Goal: Information Seeking & Learning: Learn about a topic

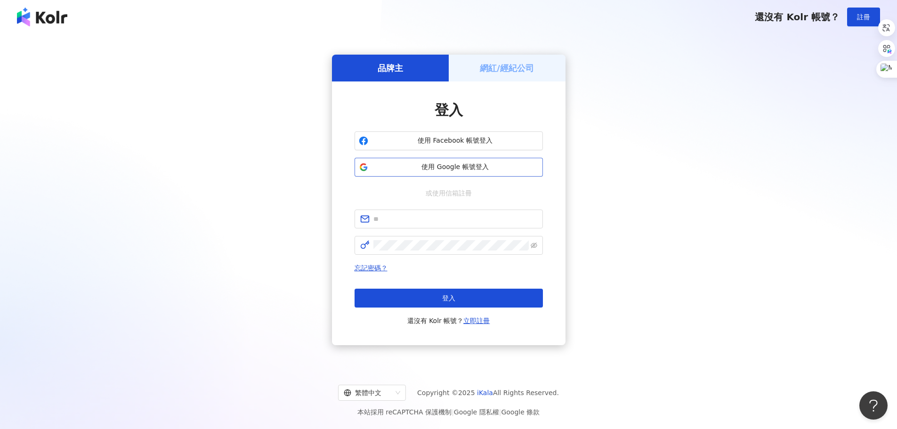
click at [454, 173] on button "使用 Google 帳號登入" at bounding box center [448, 167] width 188 height 19
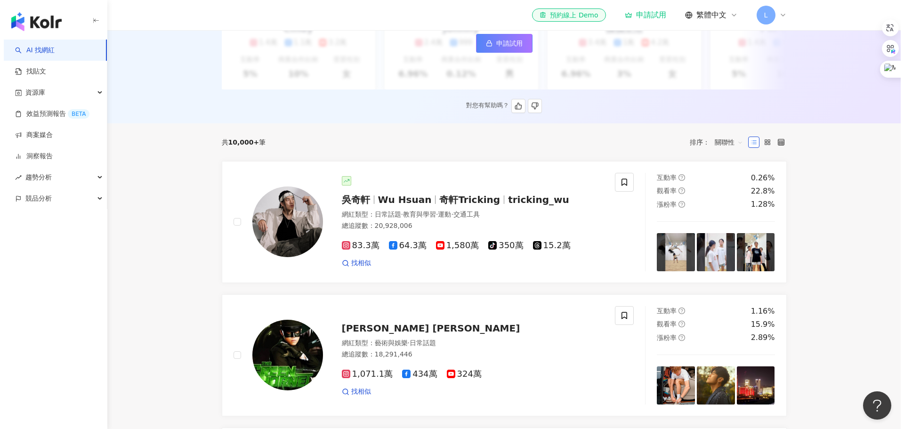
scroll to position [329, 0]
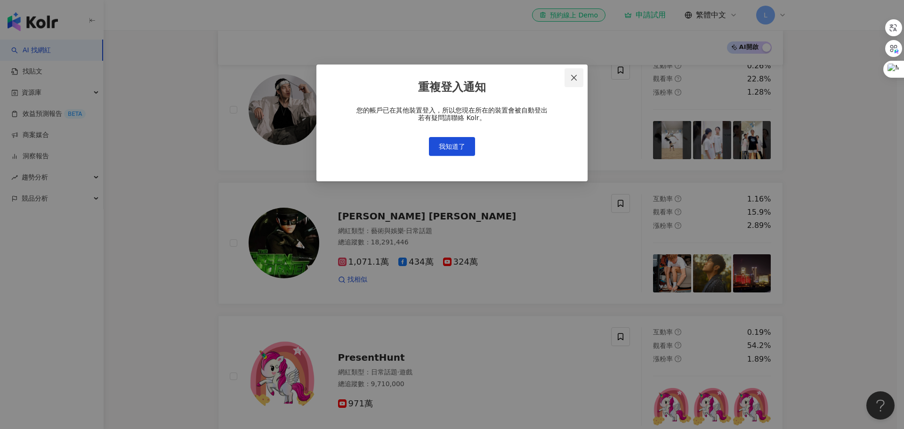
click at [575, 77] on icon "close" at bounding box center [574, 78] width 8 height 8
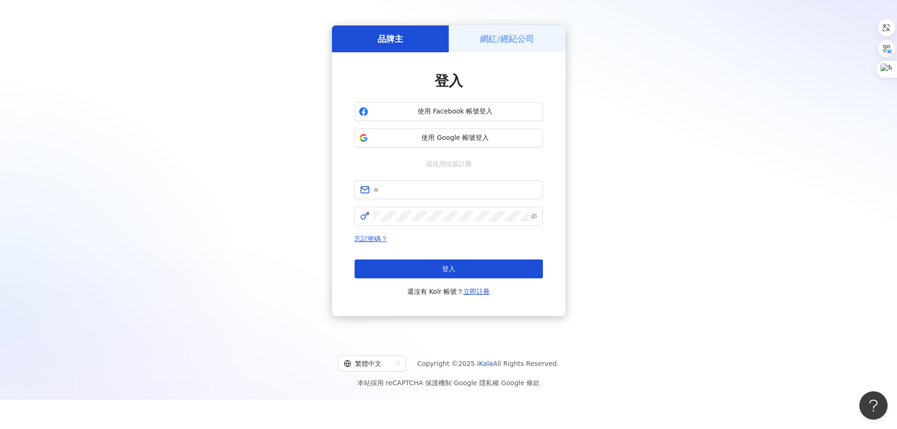
scroll to position [43, 0]
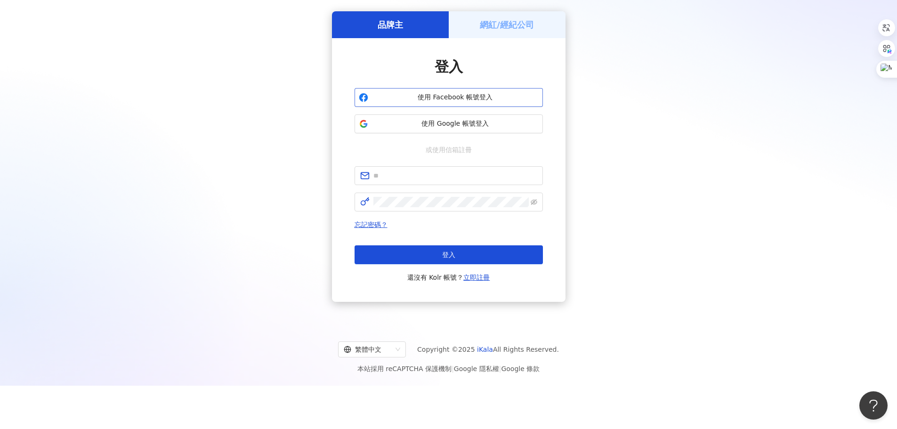
drag, startPoint x: 188, startPoint y: 215, endPoint x: 378, endPoint y: 103, distance: 221.1
click at [188, 213] on div "品牌主 網紅/經紀公司 登入 使用 Facebook 帳號登入 使用 Google 帳號登入 或使用信箱註冊 忘記密碼？ 登入 還沒有 Kolr 帳號？ 立即…" at bounding box center [448, 156] width 874 height 317
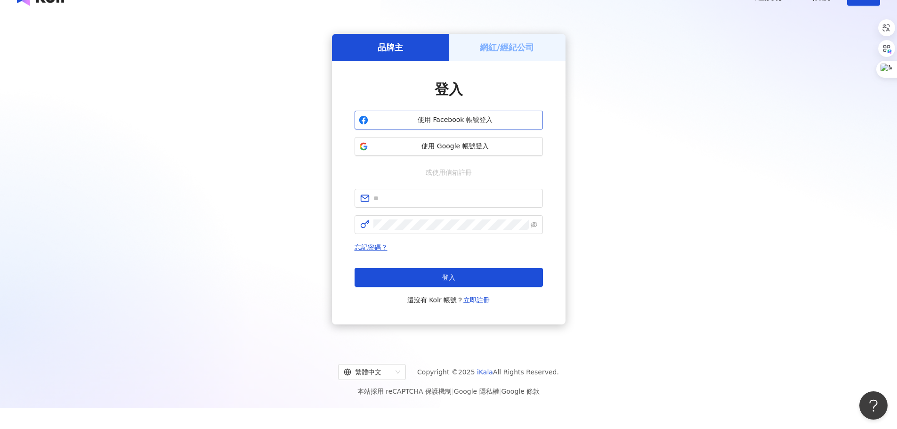
scroll to position [0, 0]
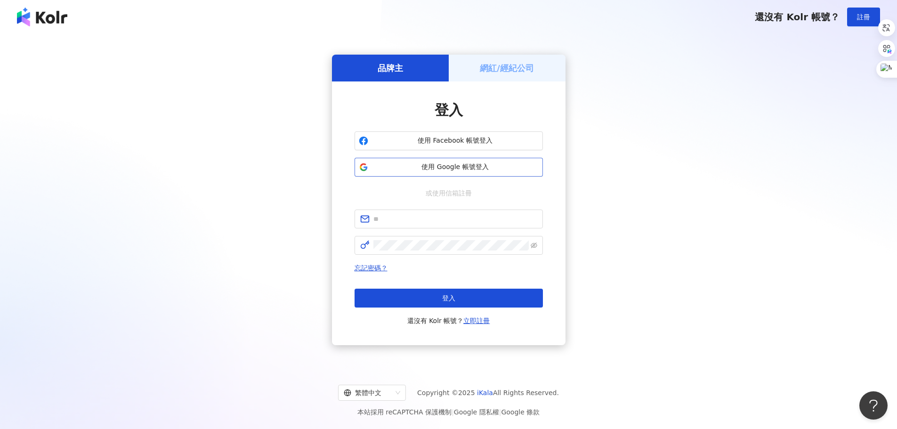
click at [442, 170] on span "使用 Google 帳號登入" at bounding box center [455, 166] width 167 height 9
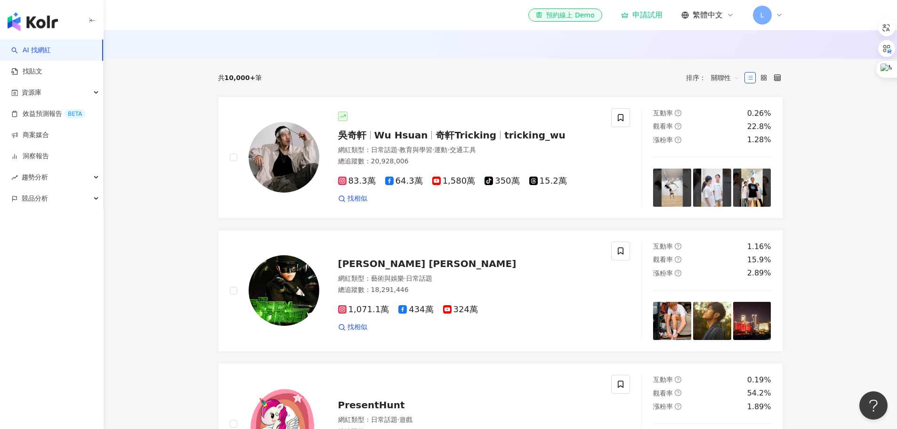
scroll to position [142, 0]
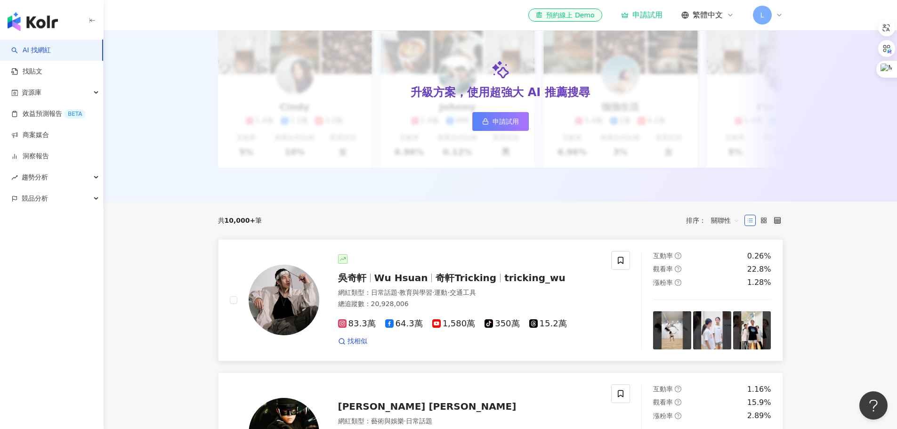
click at [426, 293] on div "吳奇軒 Wu Hsuan 奇軒Tricking tricking_wu 網紅類型 ： 日常話題 · 教育與學習 · 運動 · 交通工具 總追蹤數 ： 20,9…" at bounding box center [459, 300] width 281 height 92
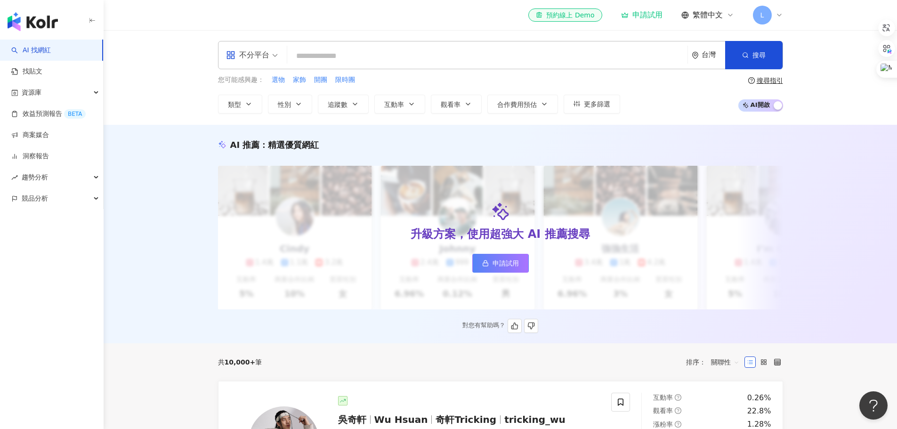
scroll to position [0, 0]
click at [338, 48] on input "search" at bounding box center [487, 57] width 393 height 18
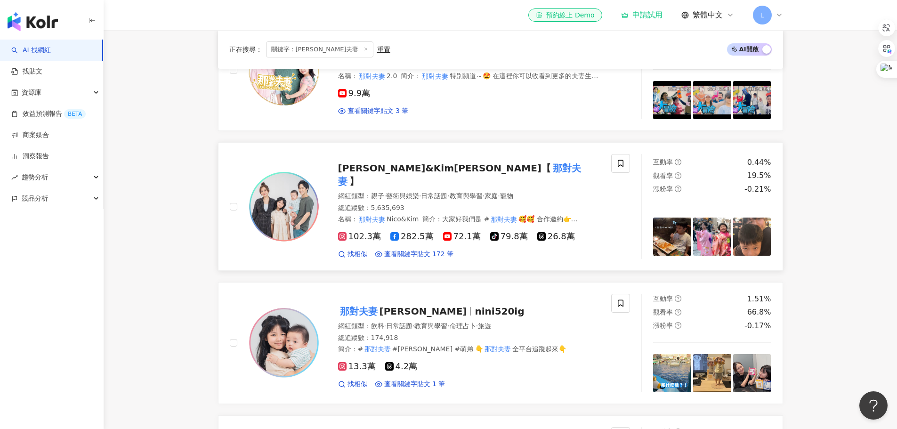
scroll to position [518, 0]
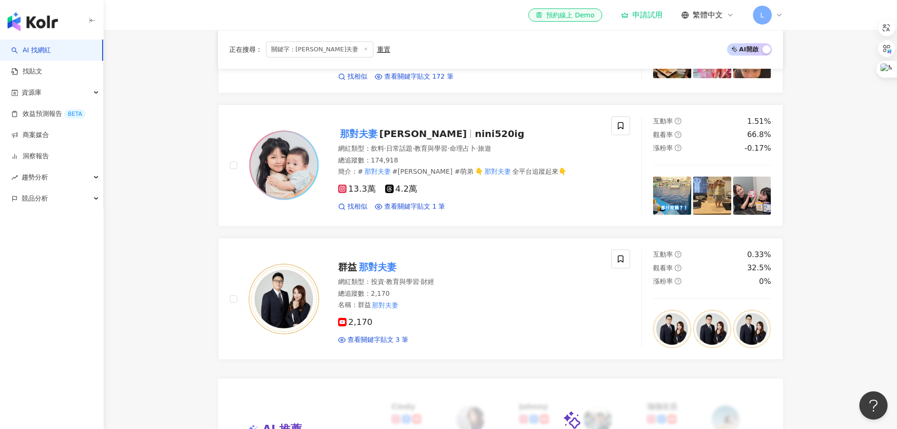
type input "****"
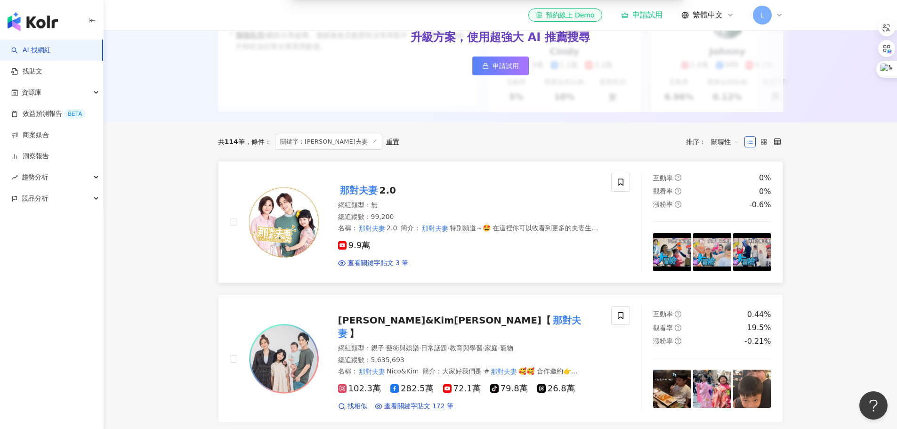
scroll to position [0, 0]
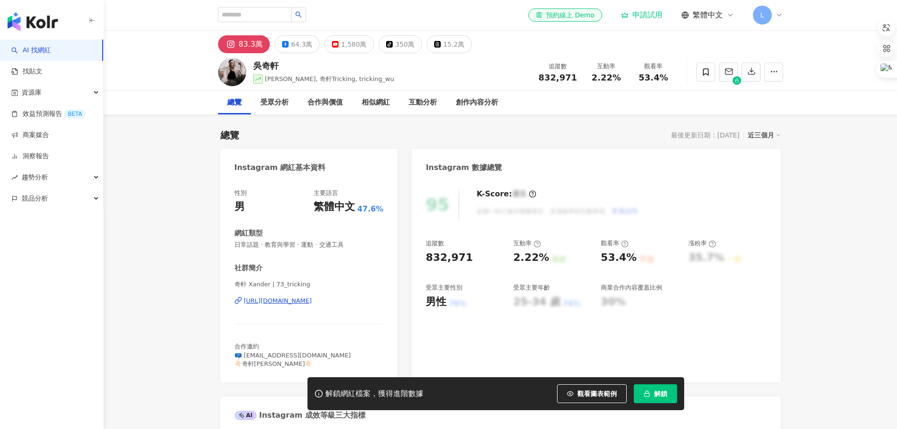
click at [269, 11] on input "search" at bounding box center [254, 14] width 73 height 15
type input "**"
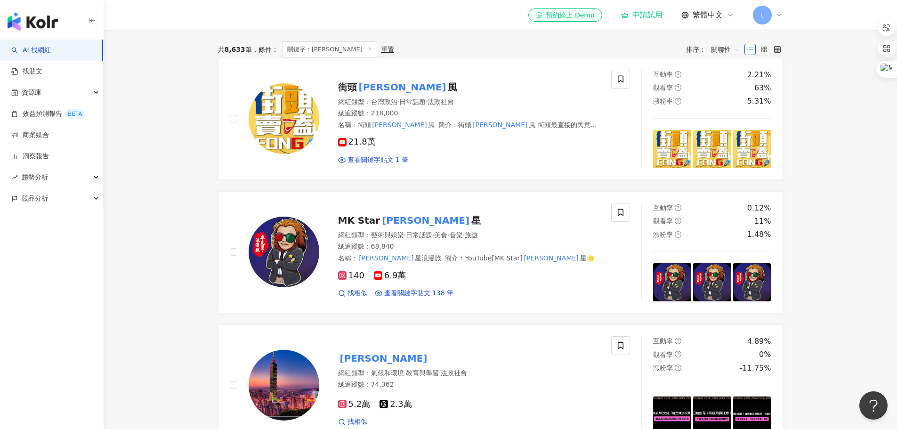
scroll to position [235, 0]
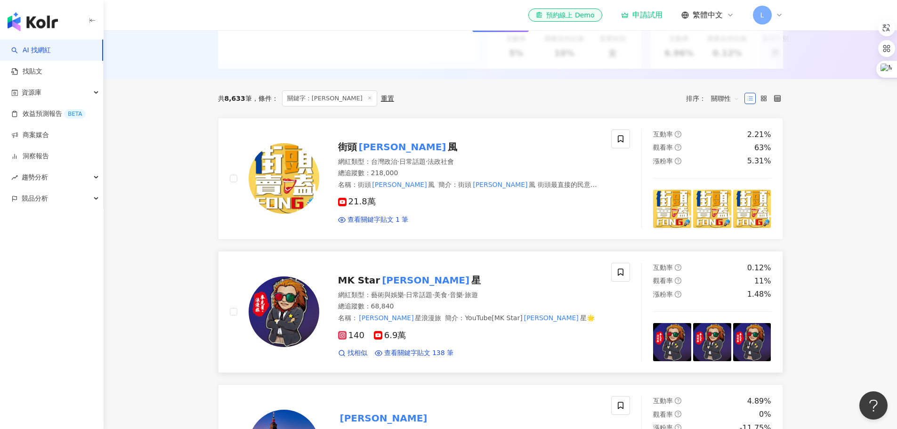
click at [535, 296] on div "MK Star [PERSON_NAME] 星 網紅類型 ： 藝術與娛樂 · 日常話題 · 美食 · 音樂 · 旅遊 總追蹤數 ： 68,840 名稱 ： […" at bounding box center [459, 312] width 281 height 92
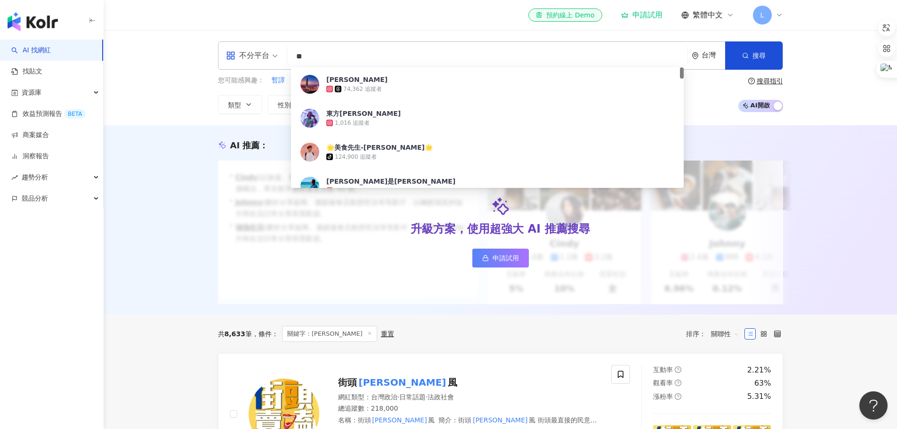
drag, startPoint x: 314, startPoint y: 54, endPoint x: 243, endPoint y: 57, distance: 71.1
click at [243, 57] on div "不分平台 ** 台灣 搜尋 176e3f55-ac00-4dca-93e7-2697d16df165 [PERSON_NAME]74,362 追蹤者 東方[P…" at bounding box center [500, 55] width 565 height 28
type input "*"
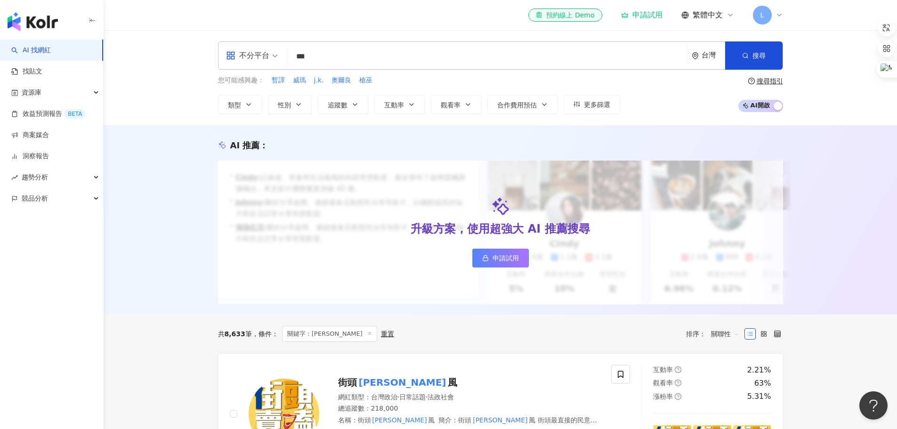
type input "***"
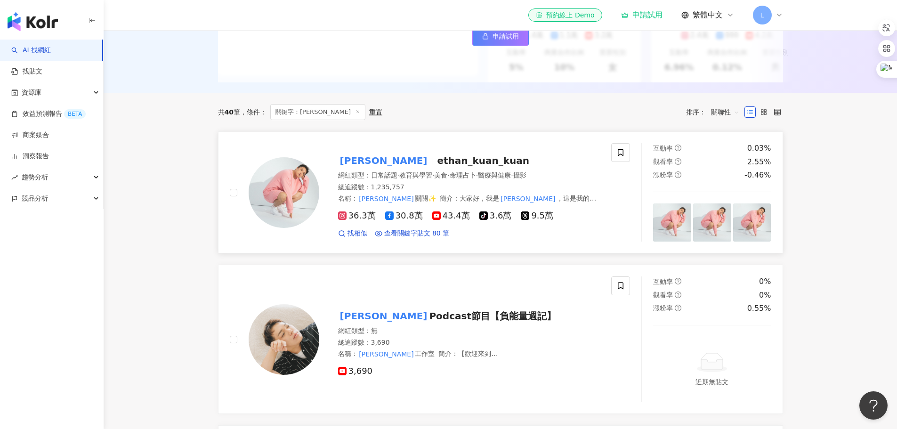
scroll to position [188, 0]
